Goal: Contribute content: Add original content to the website for others to see

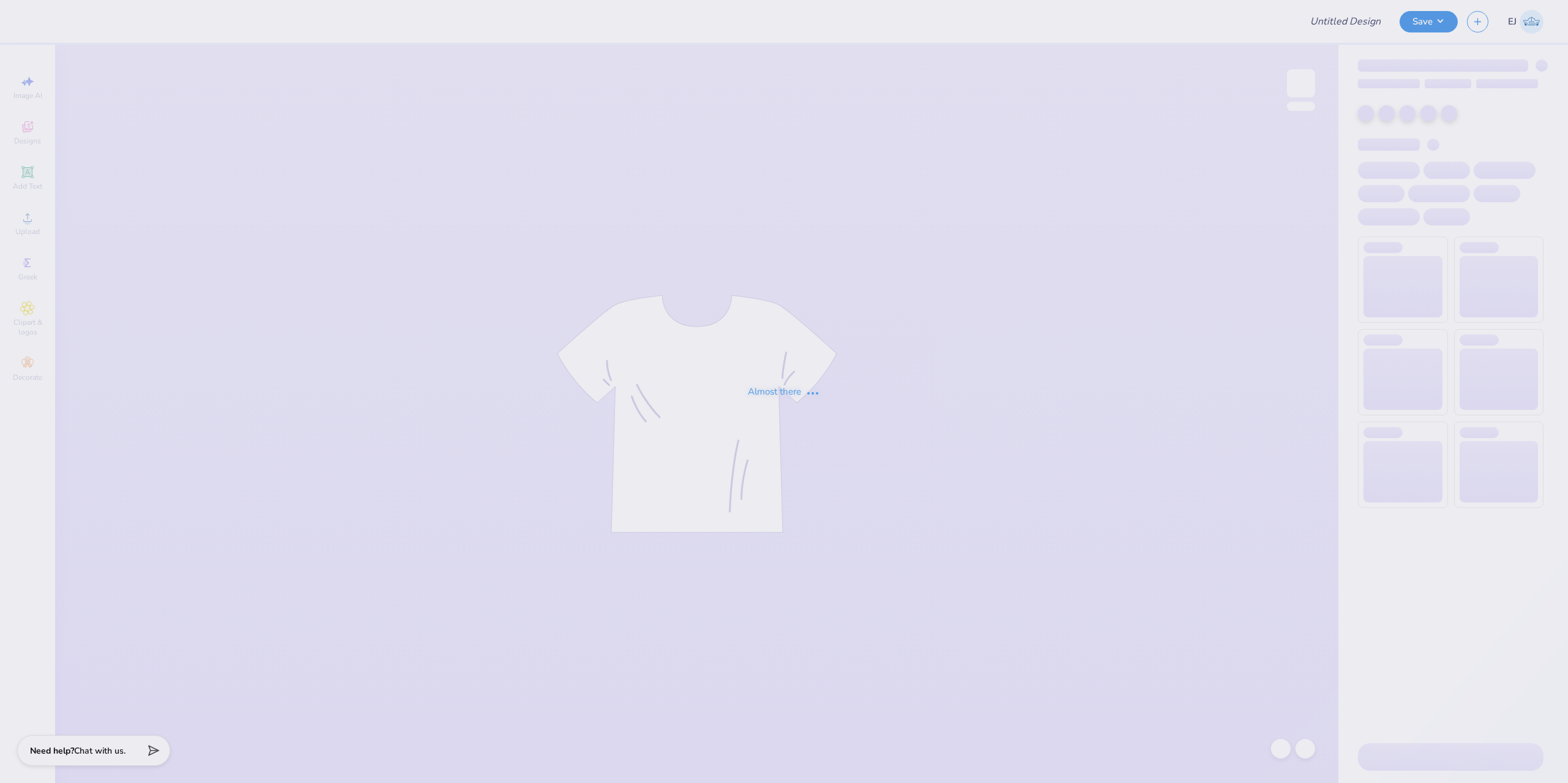
type input "DG gameday crew"
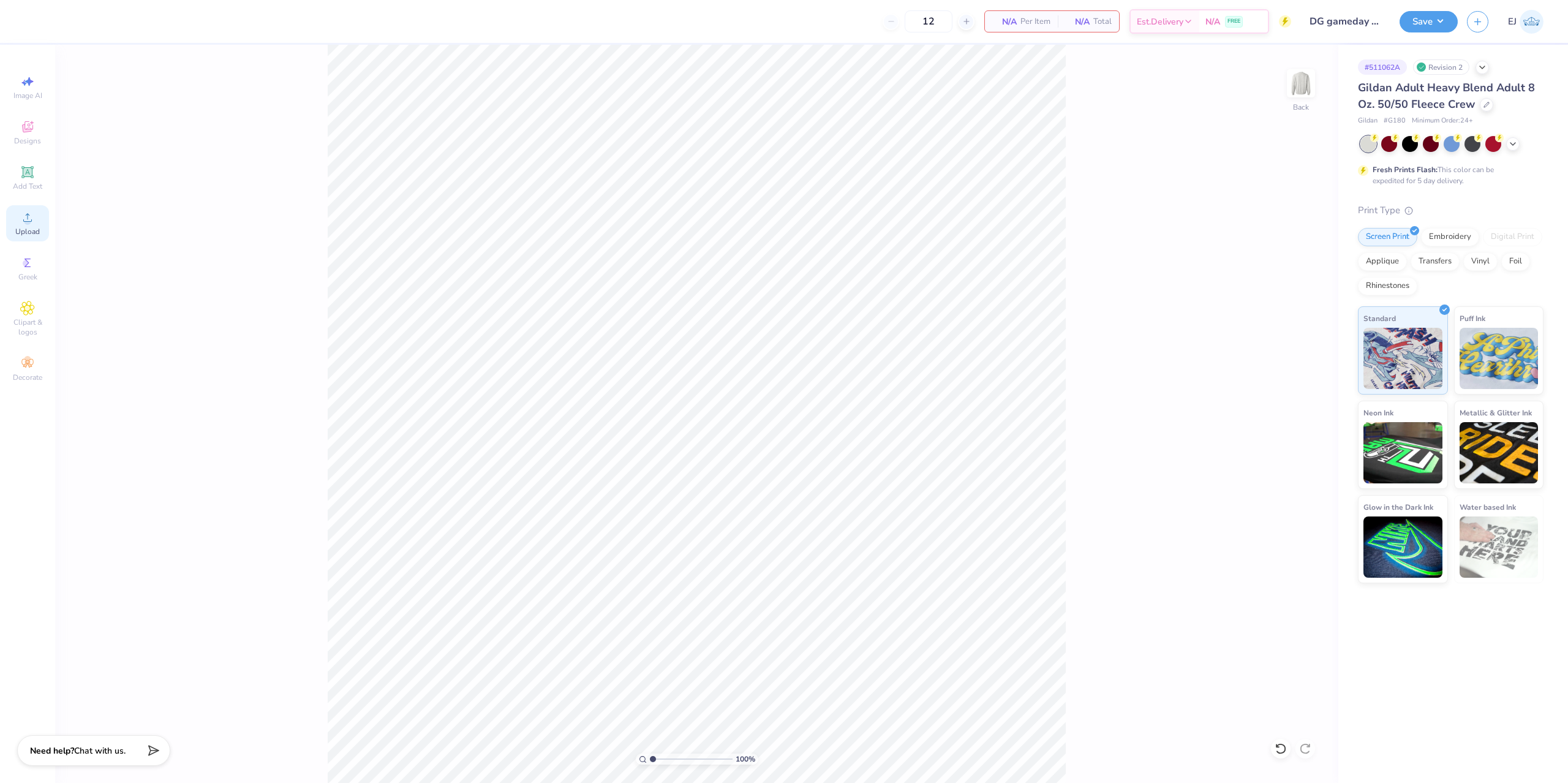
click at [11, 226] on div "Upload" at bounding box center [27, 223] width 43 height 36
click at [35, 220] on div "Upload" at bounding box center [27, 223] width 43 height 36
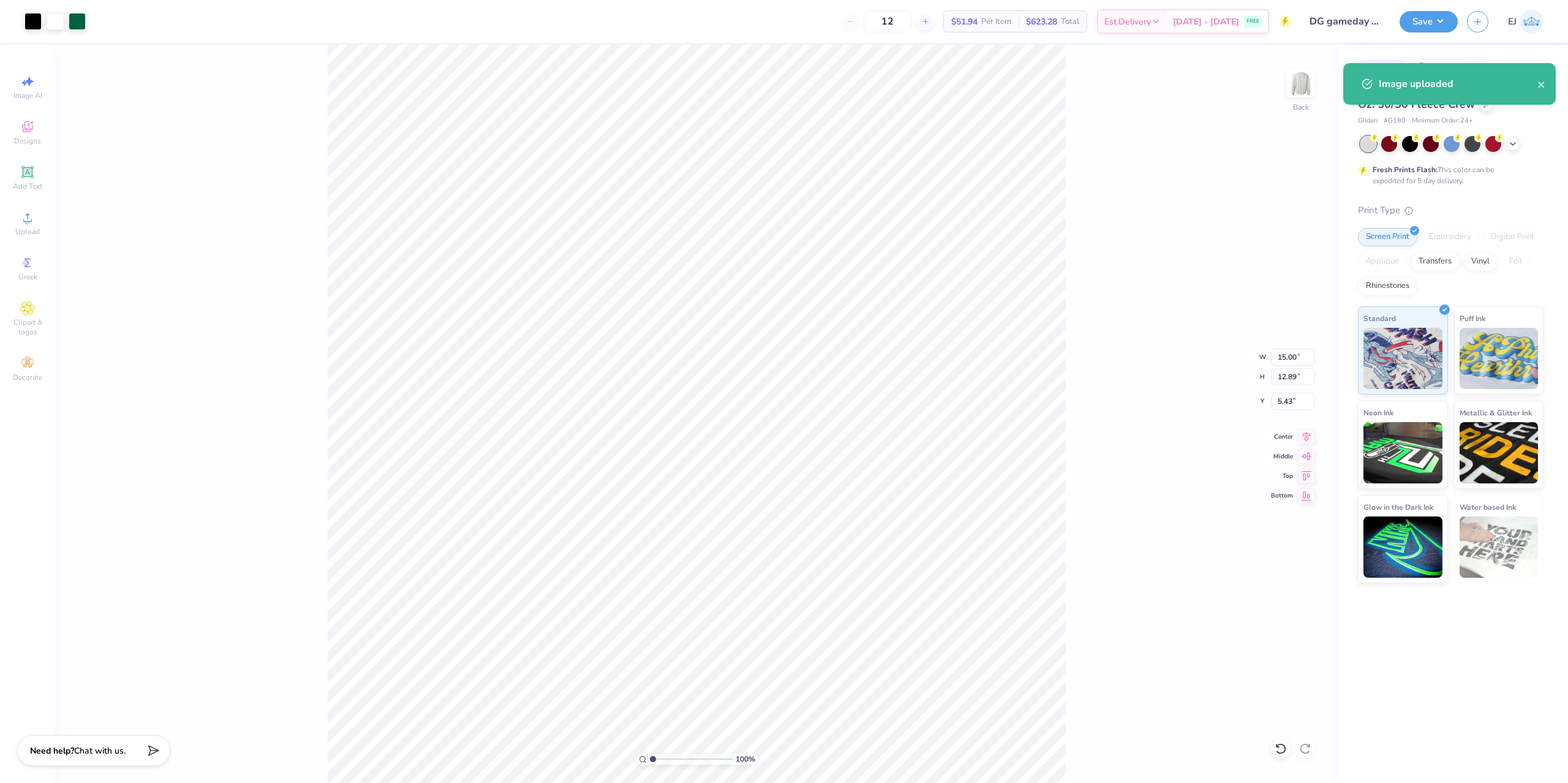
click at [1288, 367] on div "100 % Back W 15.00 15.00 " H 12.89 12.89 " Y 5.43 5.43 " Center Middle Top Bott…" at bounding box center [696, 413] width 1283 height 738
click at [1290, 364] on div "100 % Back W 15.00 H 12.89 Y 5.43 Center Middle Top Bottom" at bounding box center [696, 413] width 1283 height 738
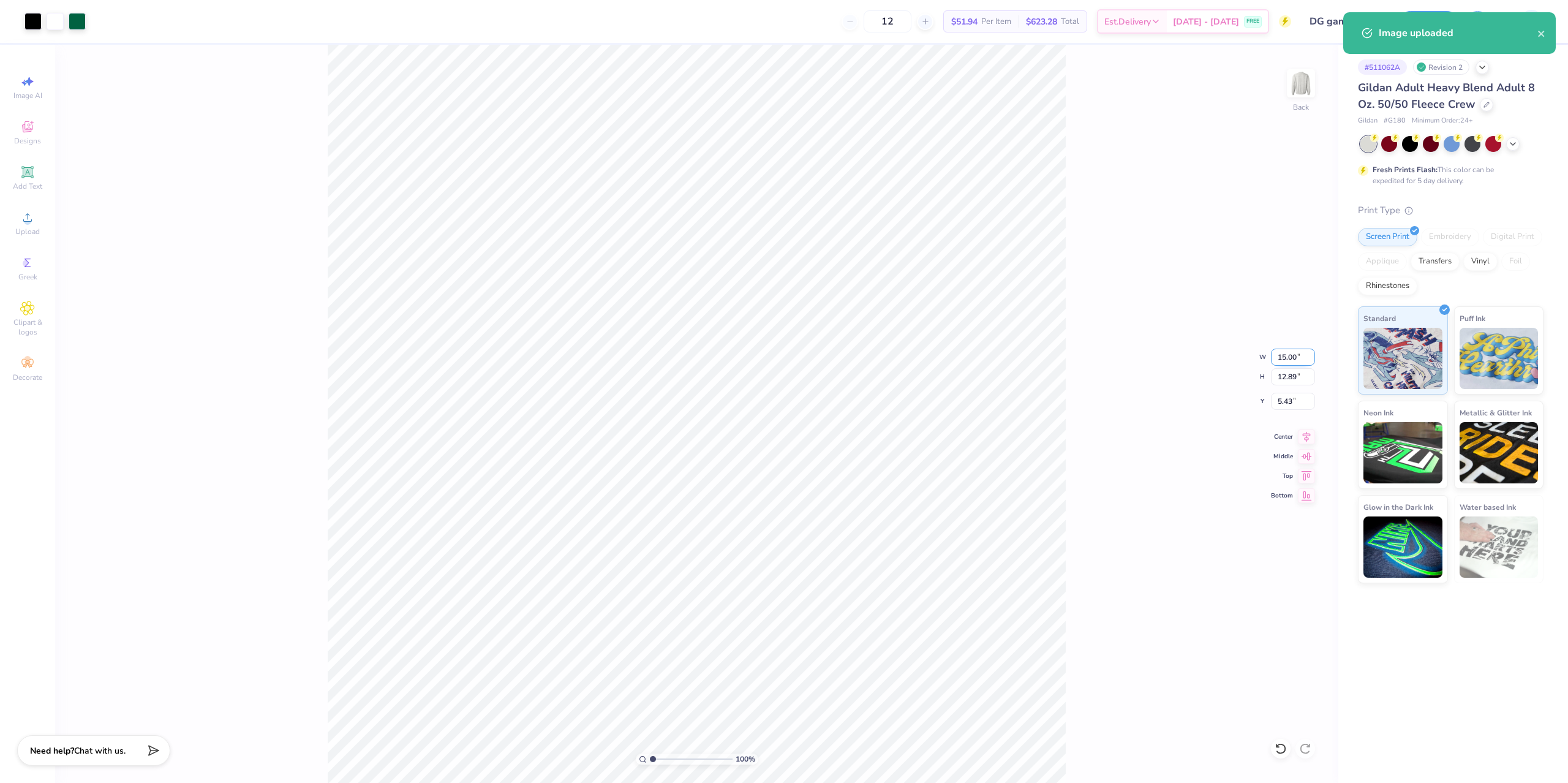
click at [1287, 366] on input "15.00" at bounding box center [1293, 357] width 44 height 17
type input "12.00"
type input "10.31"
type input "3.00"
click at [1437, 13] on button "Save" at bounding box center [1428, 19] width 58 height 21
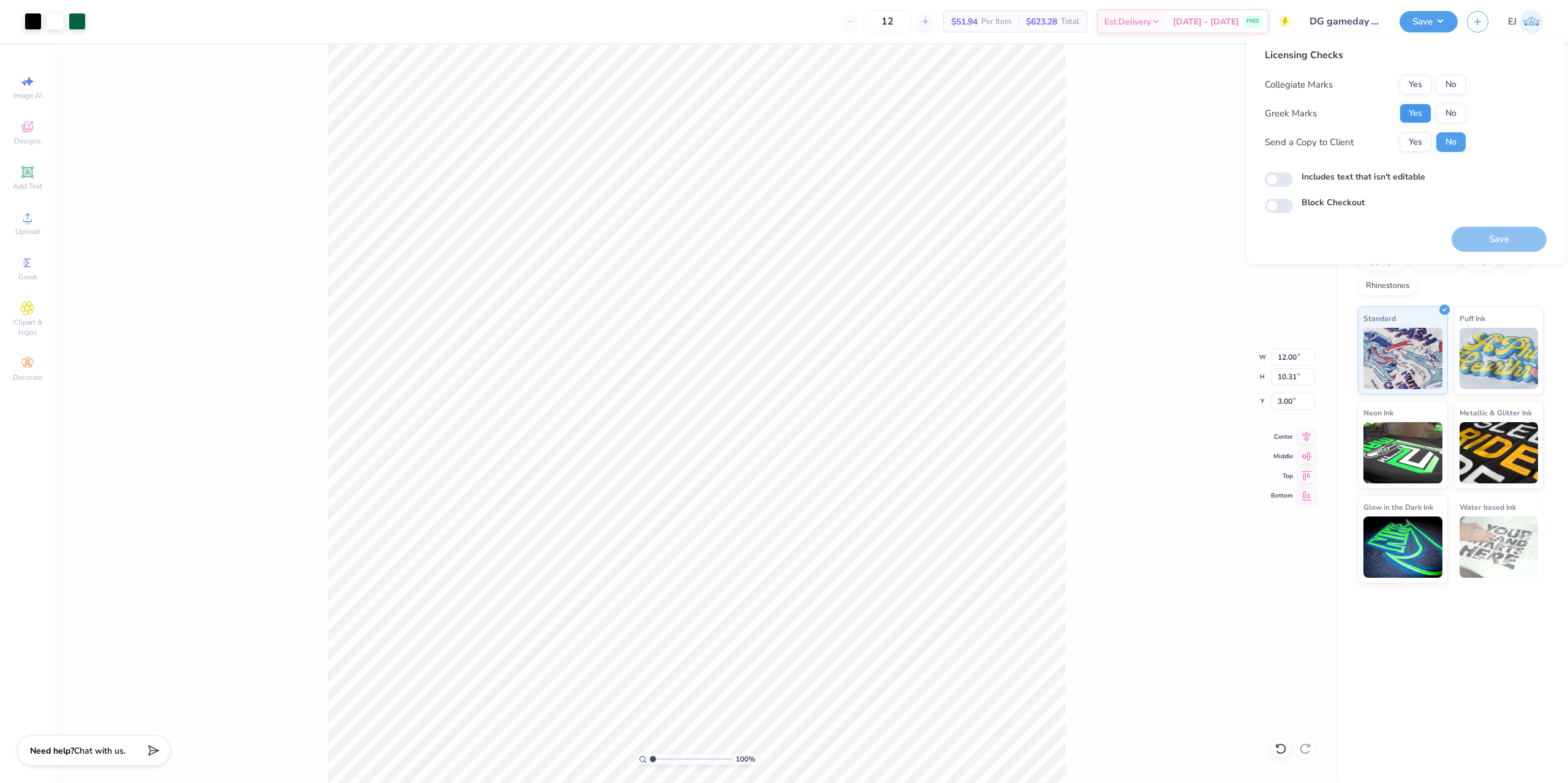
click at [1429, 109] on div "Yes No" at bounding box center [1432, 114] width 66 height 20
click at [1418, 111] on button "Yes" at bounding box center [1415, 114] width 32 height 20
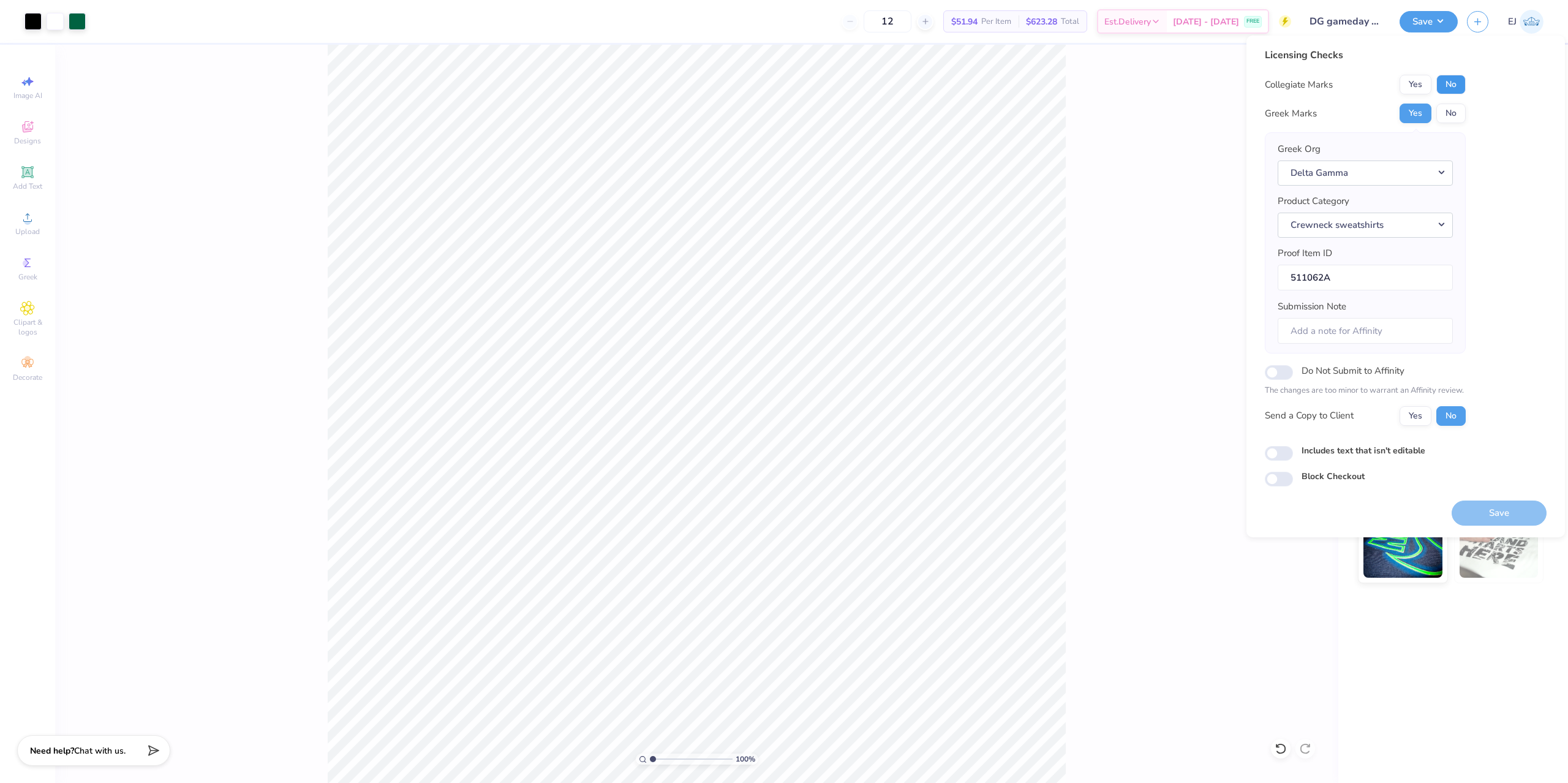
click at [1452, 93] on button "No" at bounding box center [1450, 85] width 29 height 20
drag, startPoint x: 1483, startPoint y: 497, endPoint x: 1485, endPoint y: 507, distance: 10.2
click at [1483, 499] on div "Save" at bounding box center [1499, 505] width 95 height 39
click at [1485, 507] on button "Save" at bounding box center [1499, 512] width 95 height 25
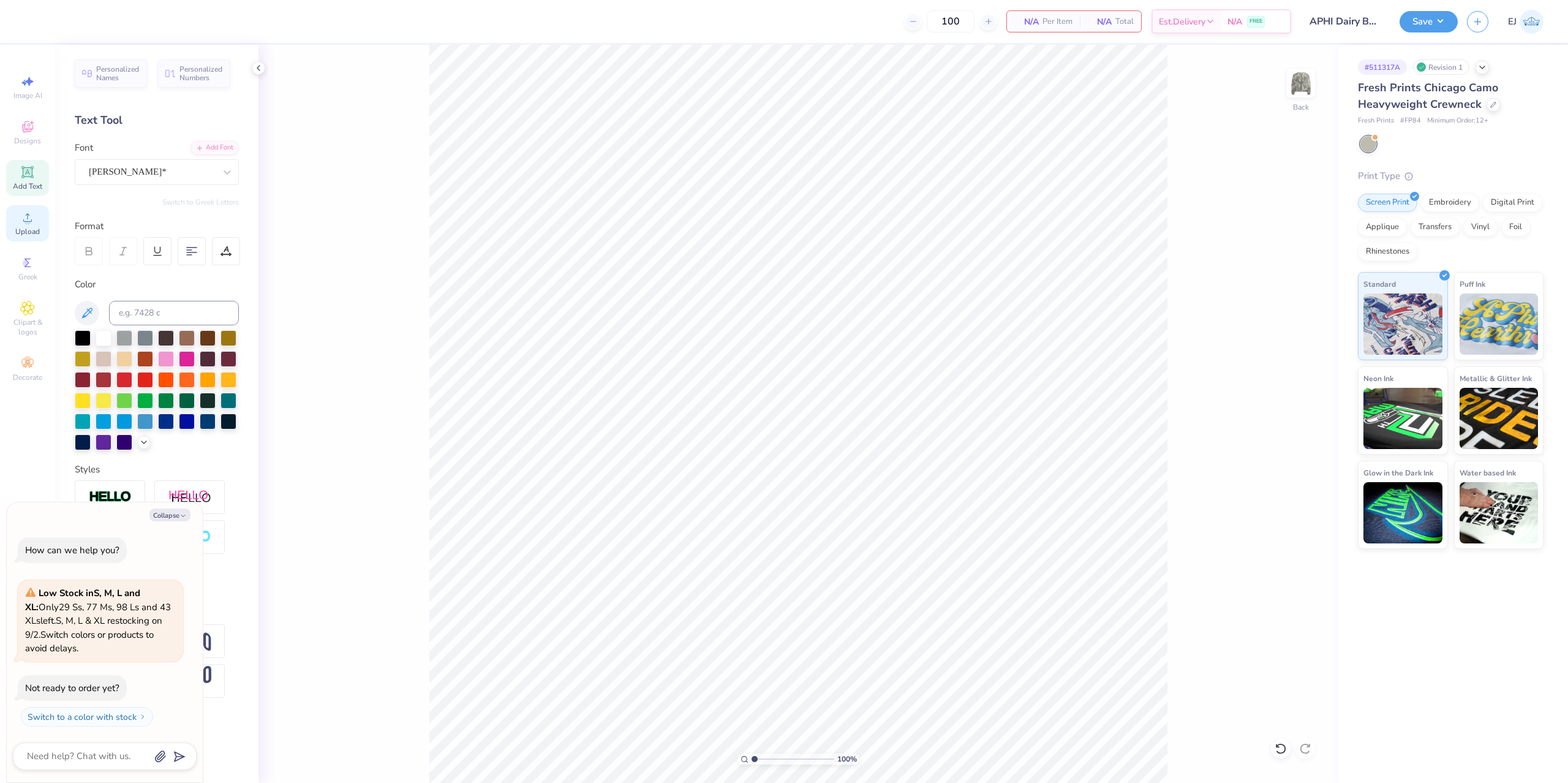
click at [32, 222] on icon at bounding box center [27, 217] width 15 height 15
type textarea "x"
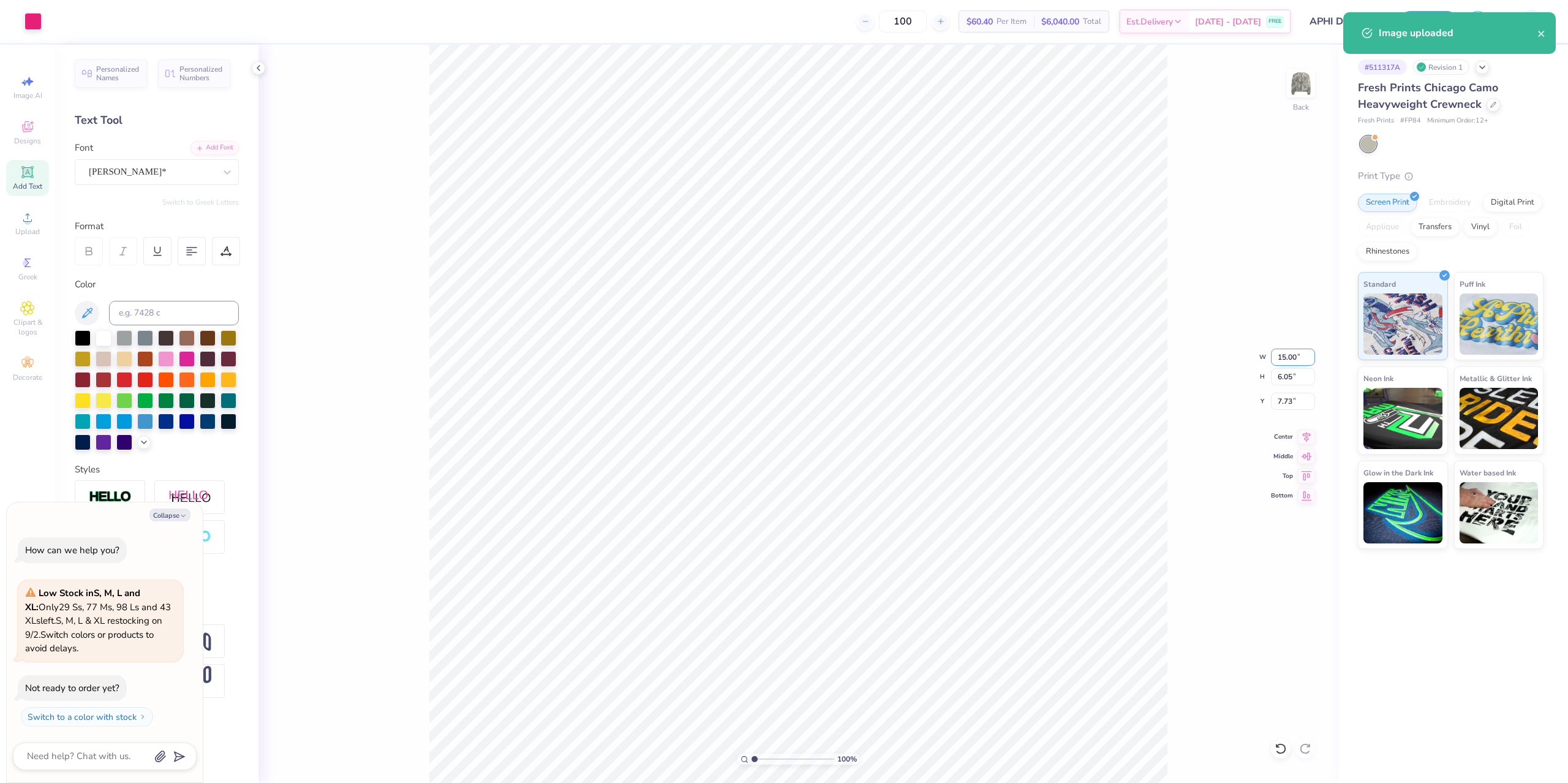
click at [1288, 361] on input "15.00" at bounding box center [1293, 357] width 44 height 17
type input "12.5"
type textarea "x"
type input "12.50"
type input "5.04"
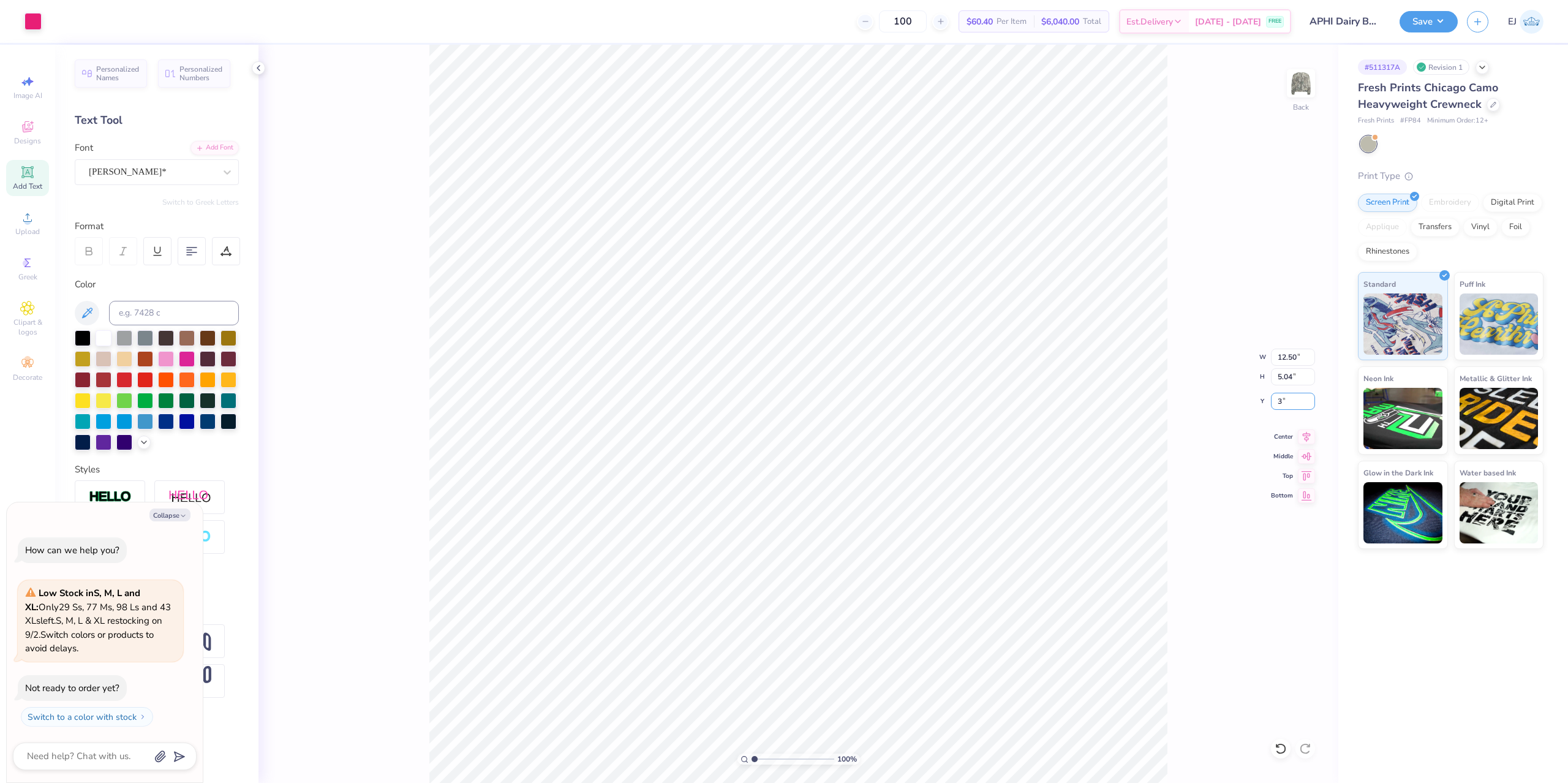
type input "3"
type textarea "x"
type input "3.00"
click at [1445, 12] on button "Save" at bounding box center [1428, 19] width 58 height 21
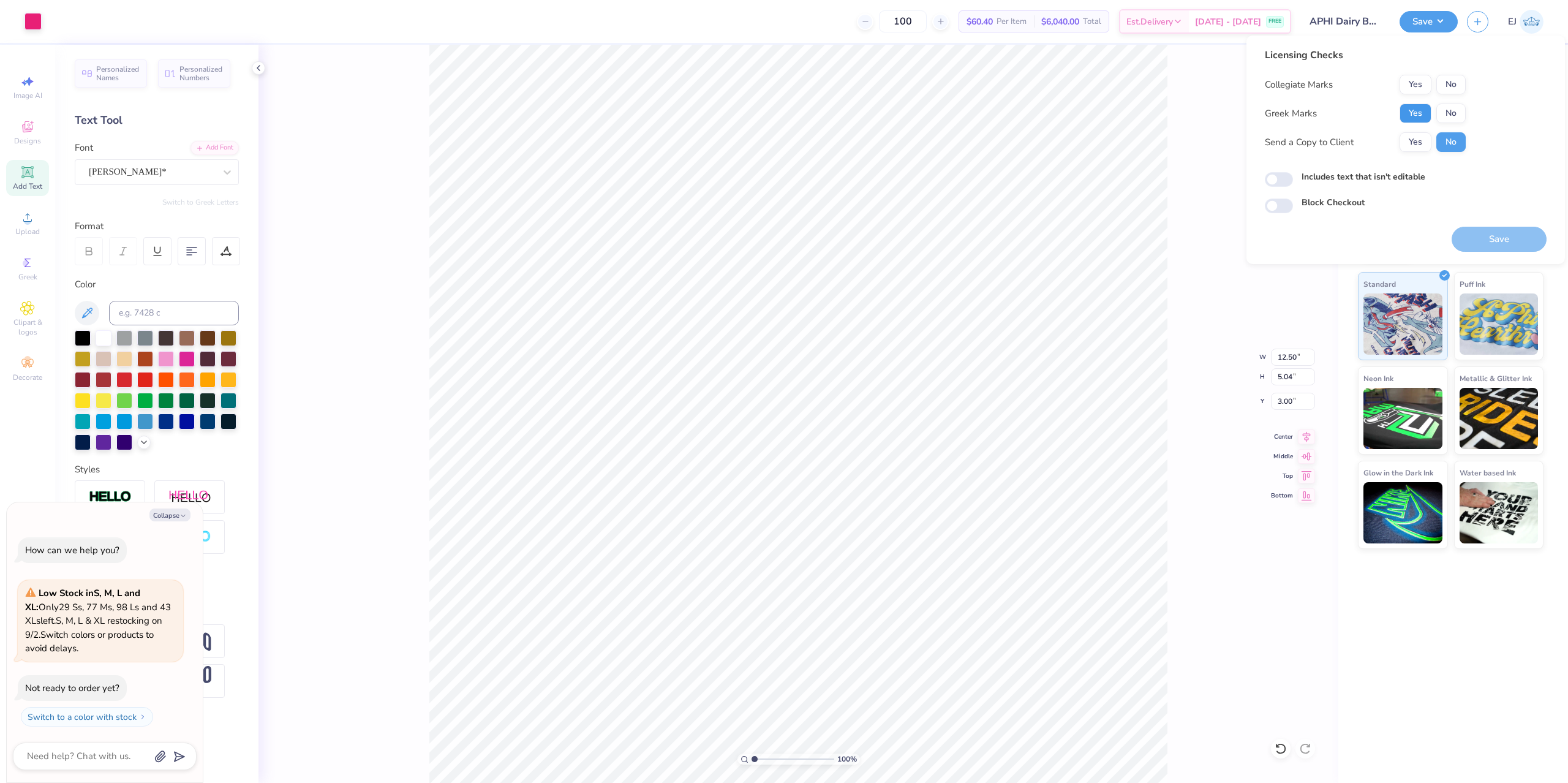
click at [1428, 110] on button "Yes" at bounding box center [1415, 114] width 32 height 20
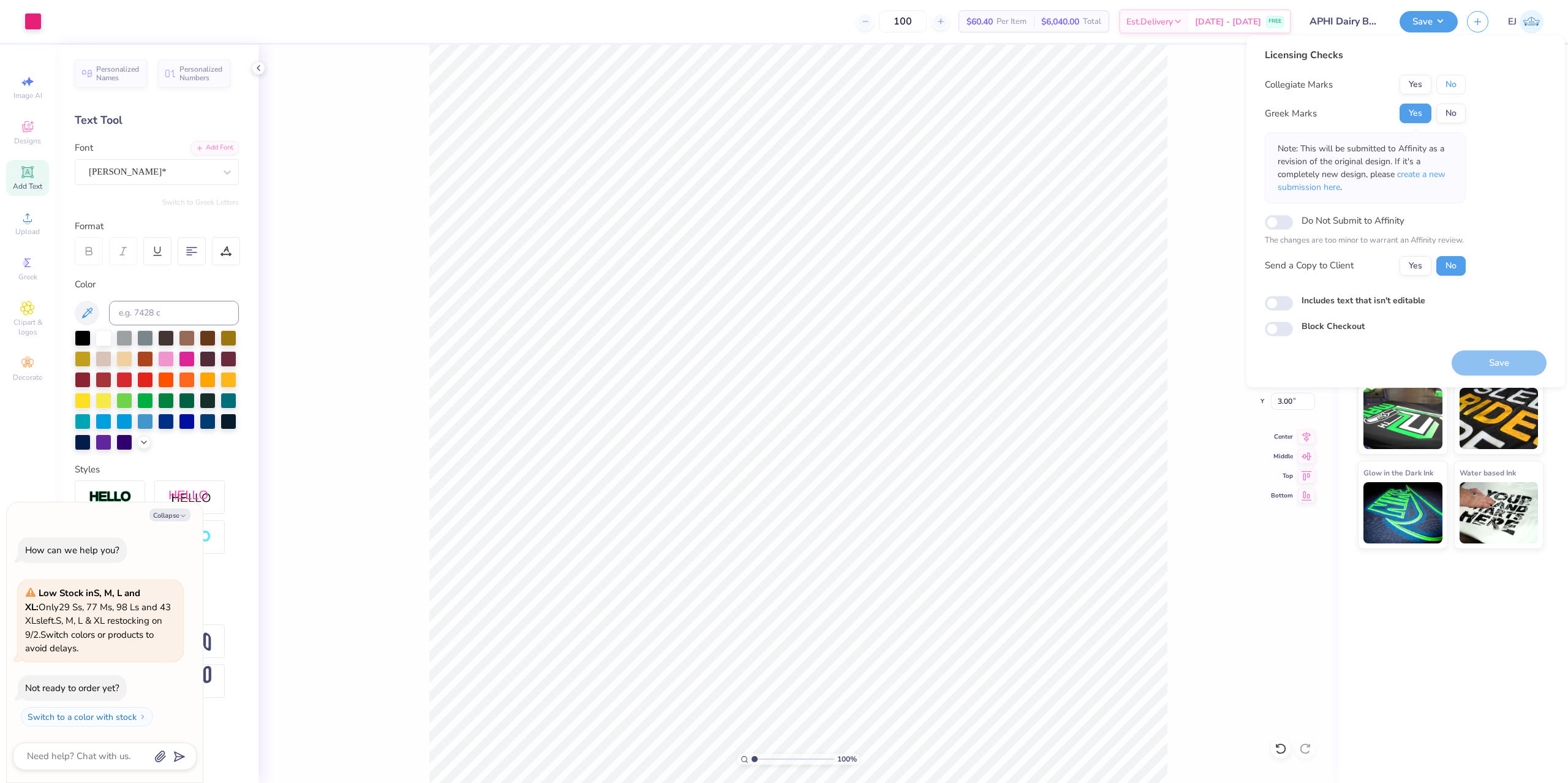
click at [1457, 90] on button "No" at bounding box center [1450, 85] width 29 height 20
click at [1535, 358] on button "Save" at bounding box center [1499, 363] width 95 height 25
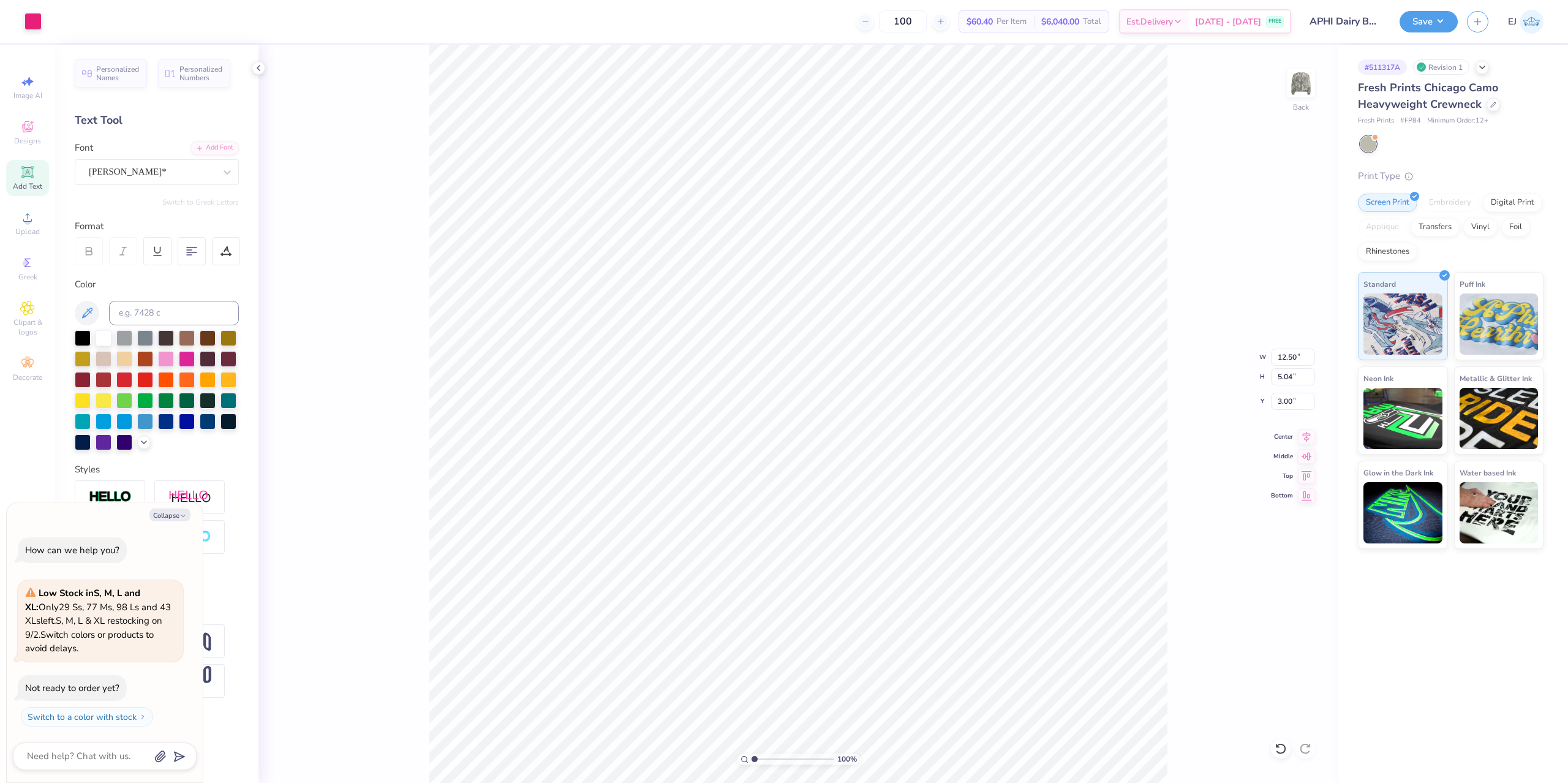
type textarea "x"
